Goal: Transaction & Acquisition: Book appointment/travel/reservation

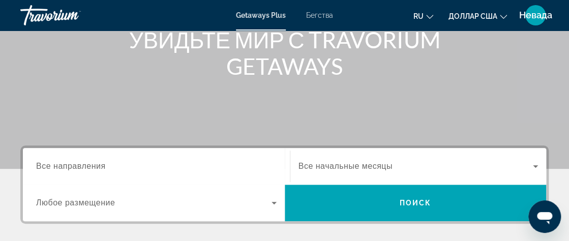
scroll to position [57, 0]
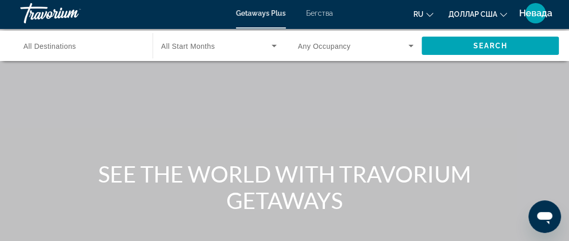
scroll to position [1, 0]
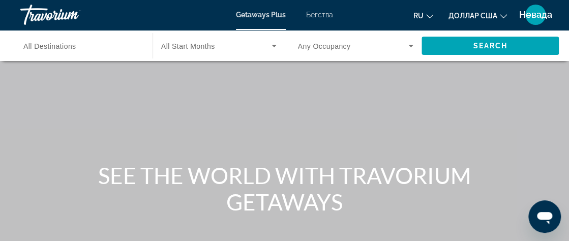
click at [428, 15] on icon "Изменить язык" at bounding box center [429, 16] width 7 height 7
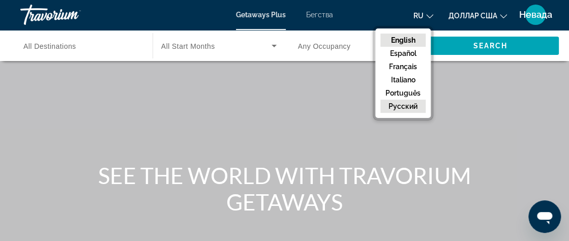
click at [408, 106] on button "русский" at bounding box center [403, 106] width 45 height 13
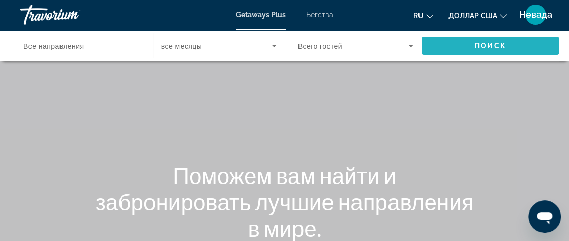
click at [485, 42] on span "Поиск" at bounding box center [491, 46] width 32 height 8
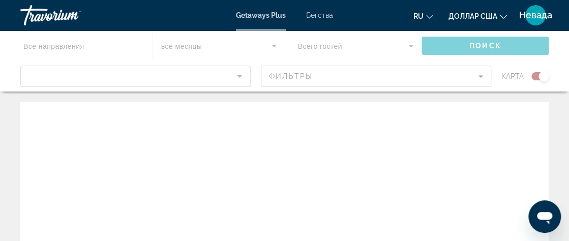
click at [38, 72] on div "Основное содержание" at bounding box center [284, 61] width 569 height 61
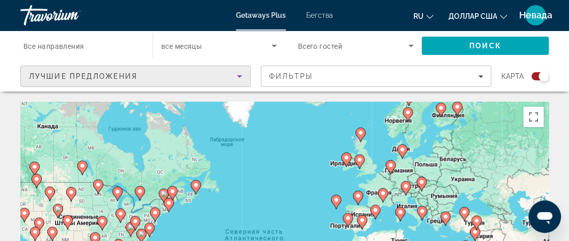
click at [45, 77] on div "Лучшие предложения" at bounding box center [133, 76] width 208 height 12
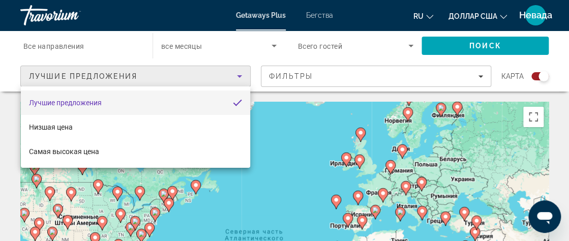
click at [68, 106] on font "Лучшие предложения" at bounding box center [65, 103] width 73 height 8
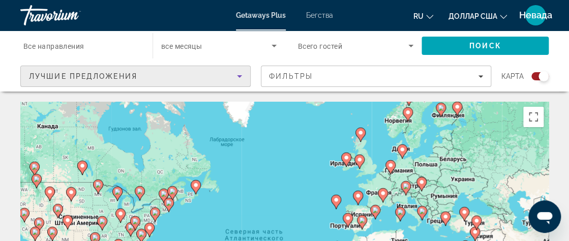
click at [239, 75] on icon "Sort by" at bounding box center [239, 76] width 5 height 3
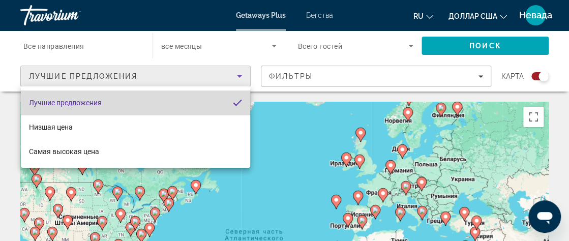
click at [87, 104] on font "Лучшие предложения" at bounding box center [65, 103] width 73 height 8
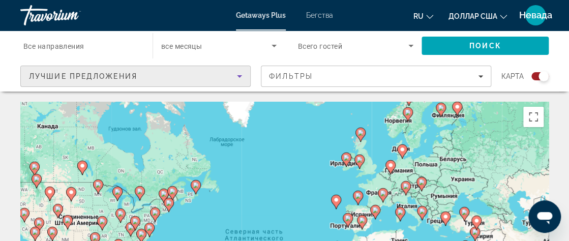
click at [272, 45] on icon "Search widget" at bounding box center [274, 46] width 5 height 3
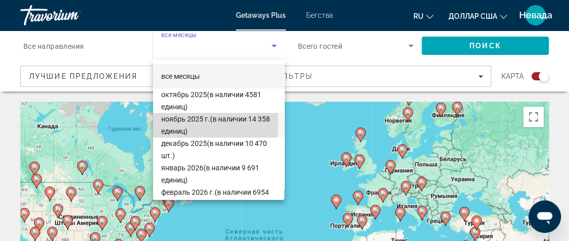
click at [177, 122] on font "ноябрь 2025 г." at bounding box center [185, 119] width 49 height 8
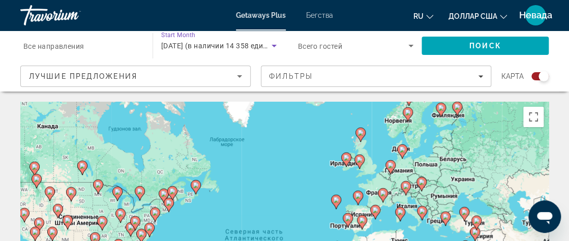
click at [410, 45] on icon "Search widget" at bounding box center [411, 46] width 5 height 3
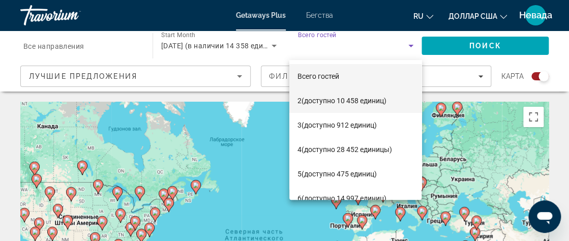
click at [300, 99] on font "2" at bounding box center [300, 101] width 4 height 8
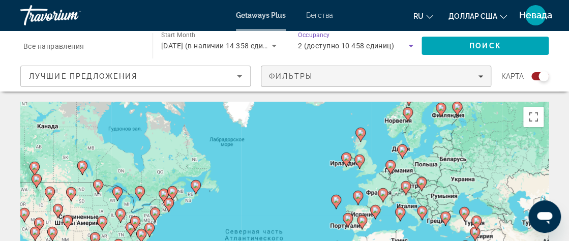
click at [480, 78] on icon "Filters" at bounding box center [480, 76] width 5 height 5
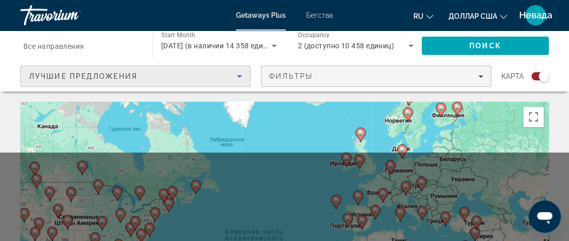
click at [240, 77] on icon "Sort by" at bounding box center [240, 76] width 12 height 12
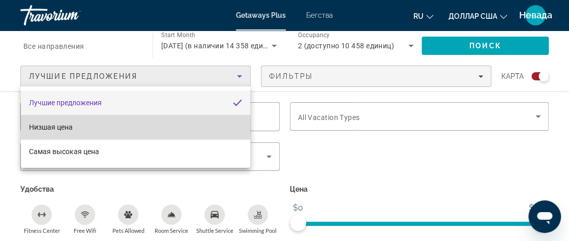
click at [61, 125] on font "Низшая цена" at bounding box center [51, 127] width 44 height 8
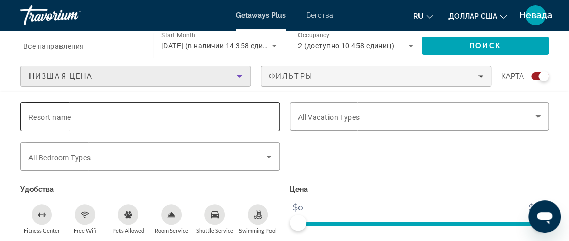
click at [89, 118] on input "Resort name" at bounding box center [149, 117] width 243 height 12
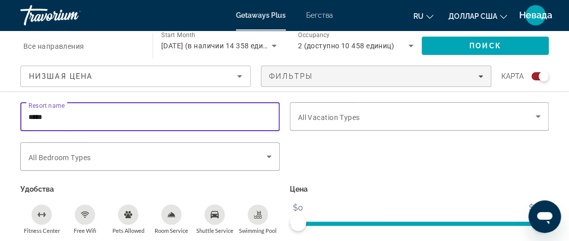
type input "******"
